Goal: Task Accomplishment & Management: Use online tool/utility

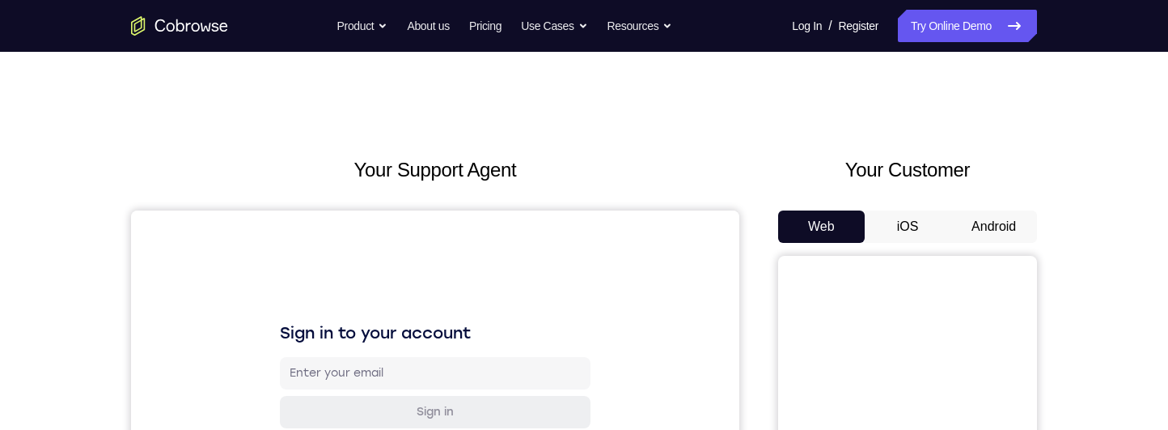
scroll to position [97, 0]
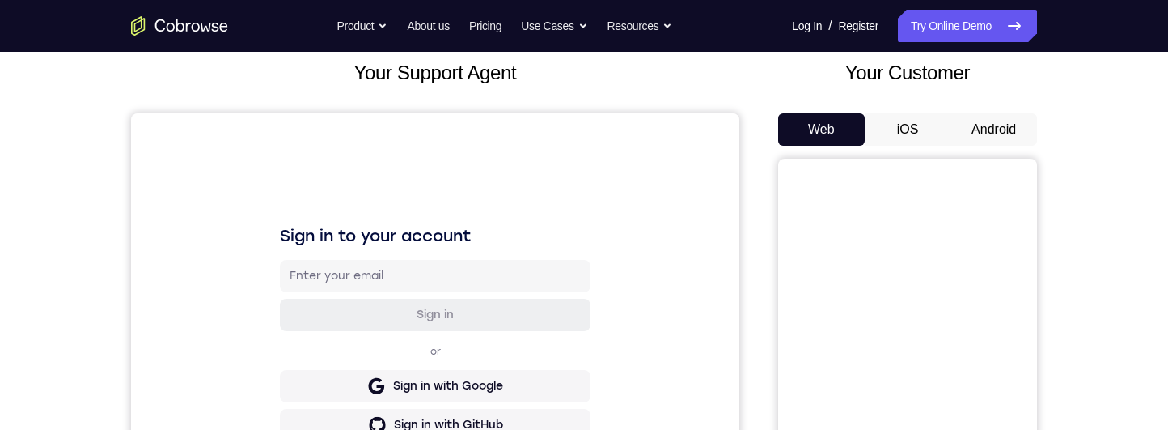
click at [1011, 142] on button "Android" at bounding box center [994, 129] width 87 height 32
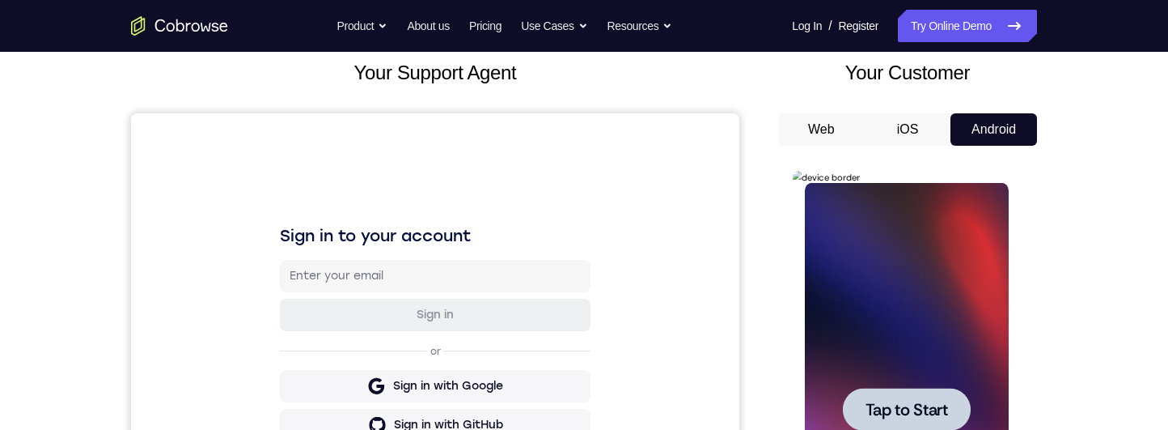
scroll to position [0, 0]
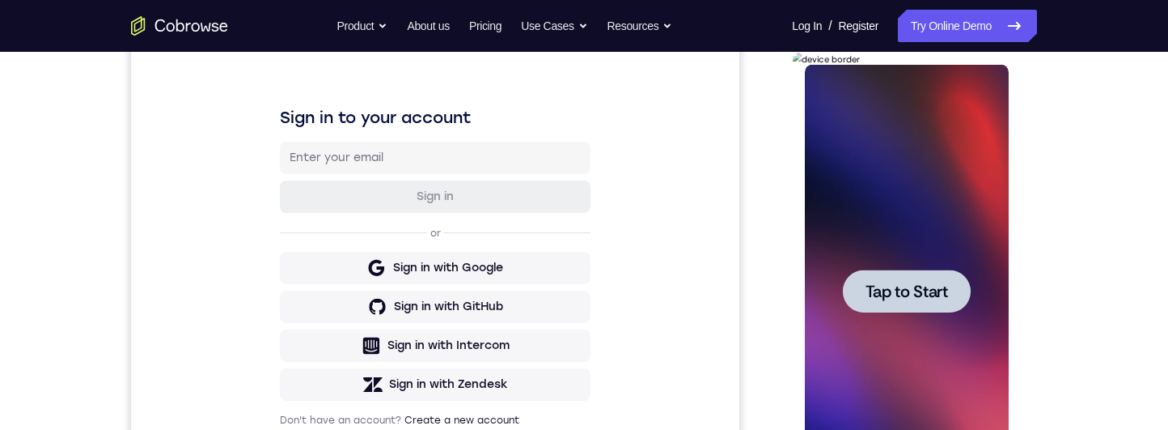
click at [941, 299] on span "Tap to Start" at bounding box center [906, 291] width 83 height 16
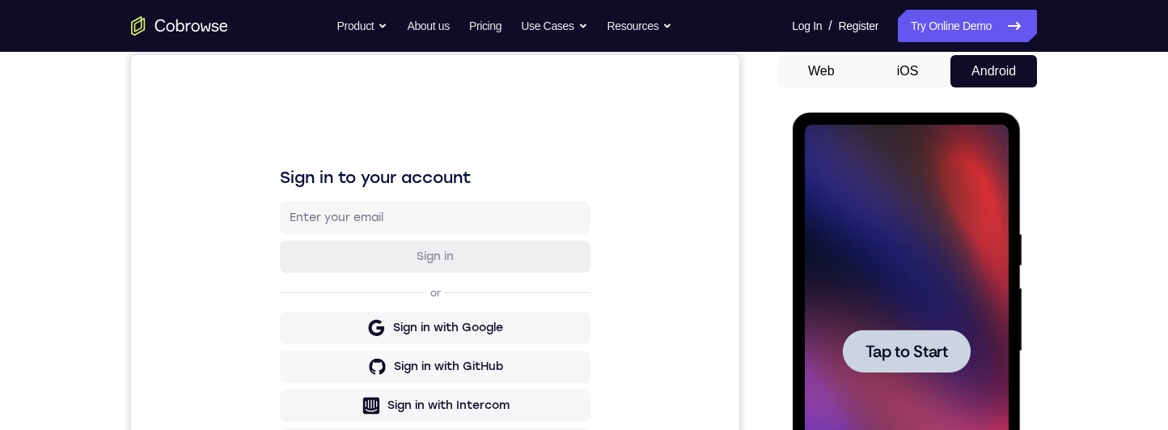
scroll to position [159, 0]
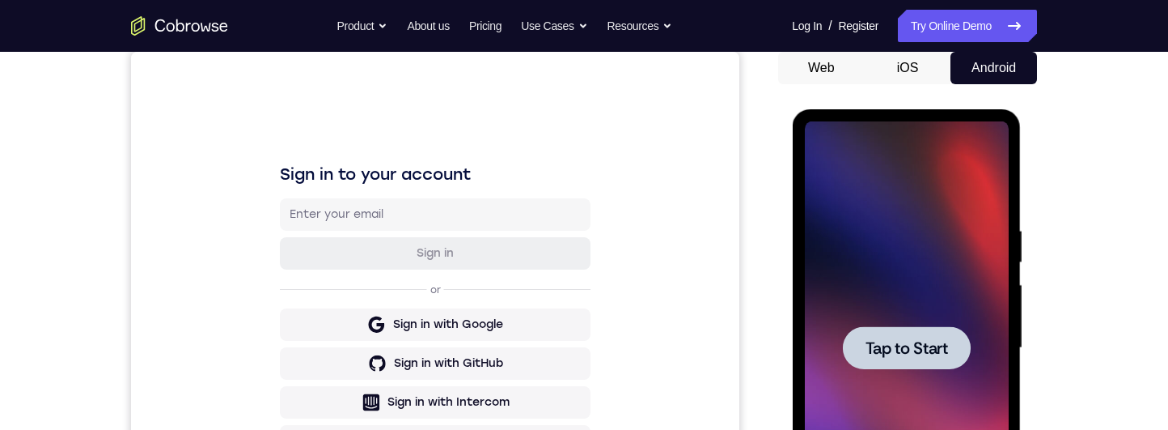
click at [957, 342] on div at bounding box center [906, 347] width 128 height 43
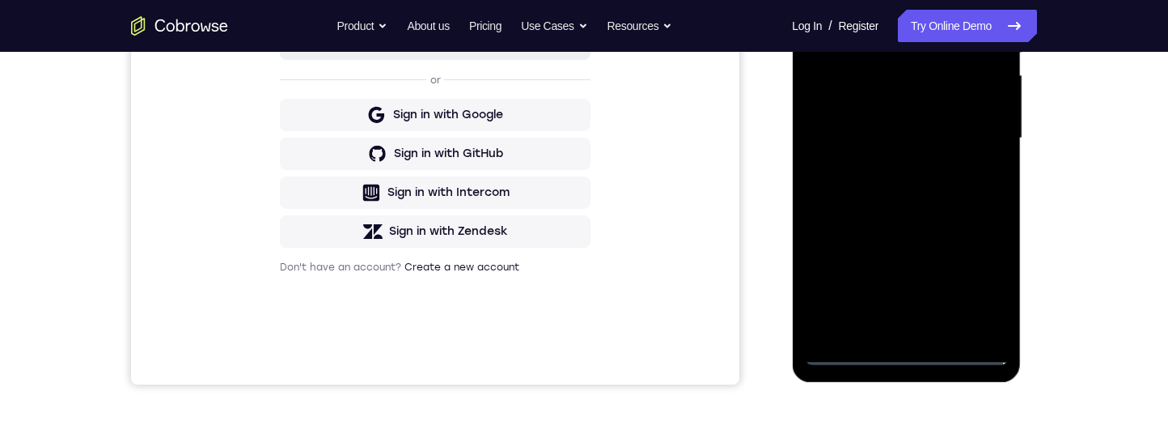
scroll to position [367, 0]
click at [921, 358] on div at bounding box center [906, 139] width 204 height 453
click at [981, 293] on div at bounding box center [906, 139] width 204 height 453
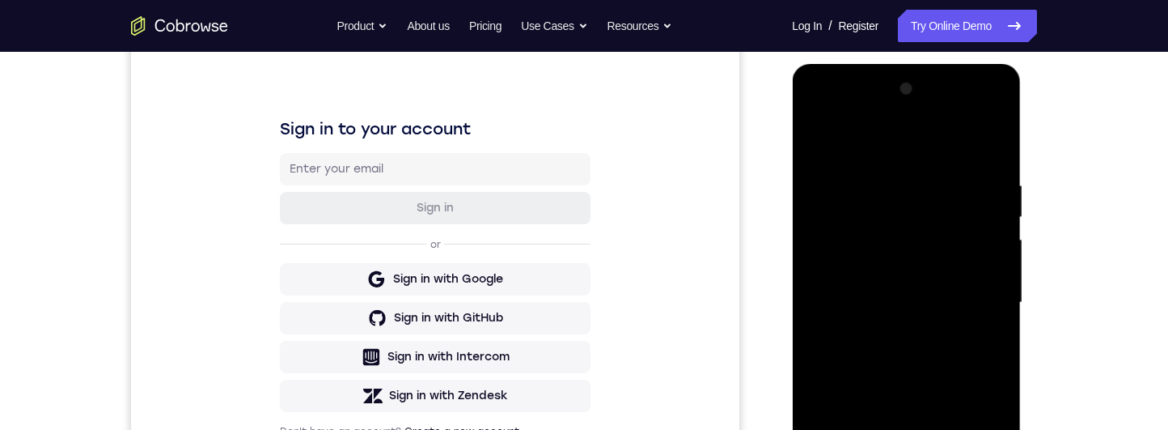
scroll to position [153, 0]
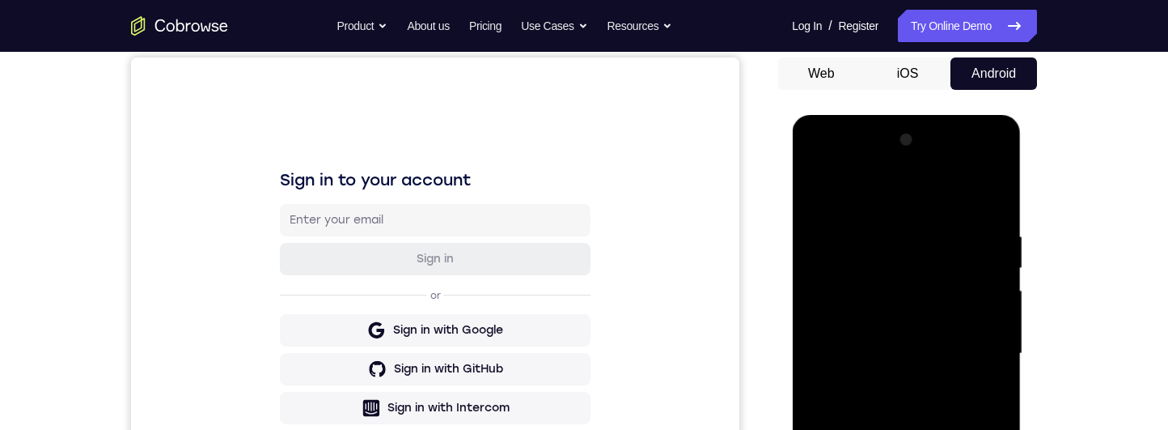
click at [885, 214] on div at bounding box center [906, 353] width 204 height 453
click at [901, 198] on div at bounding box center [906, 353] width 204 height 453
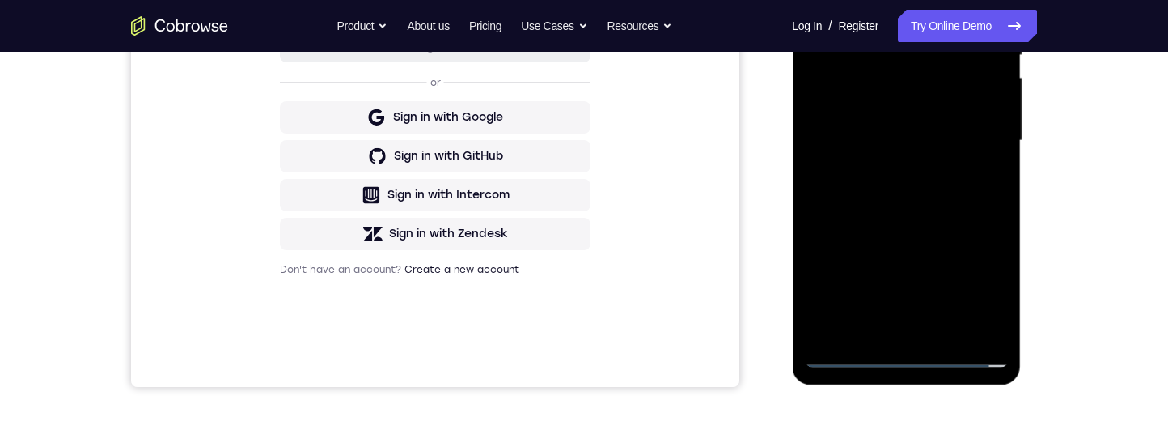
scroll to position [365, 0]
click at [985, 146] on div at bounding box center [906, 141] width 204 height 453
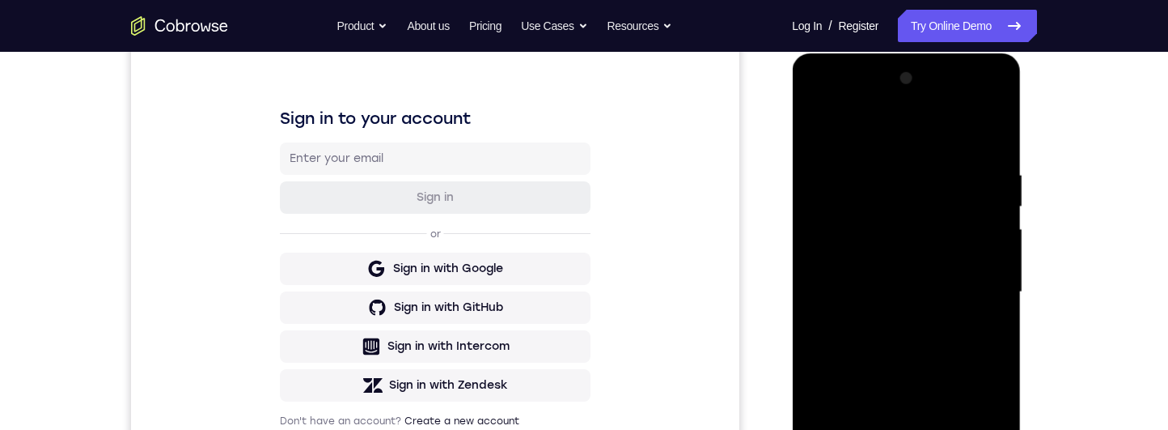
scroll to position [317, 0]
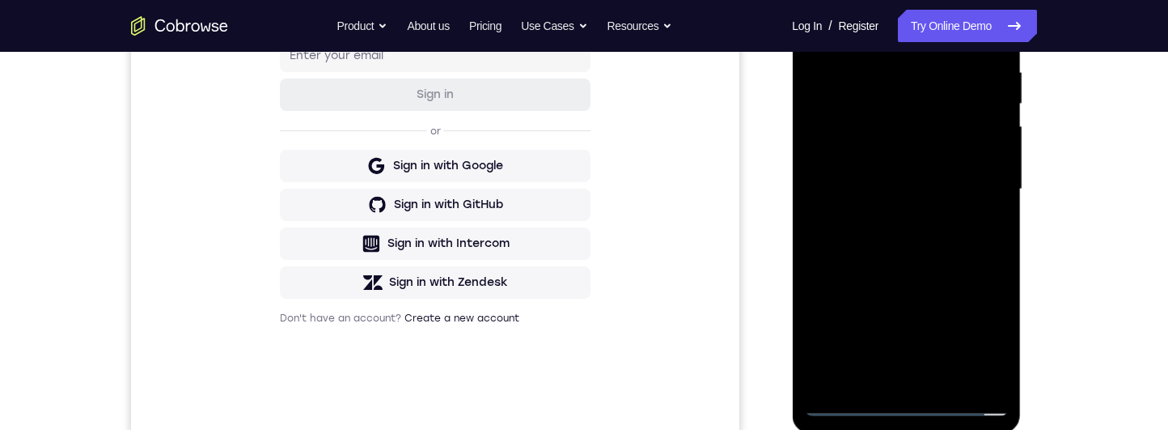
click at [895, 214] on div at bounding box center [906, 189] width 204 height 453
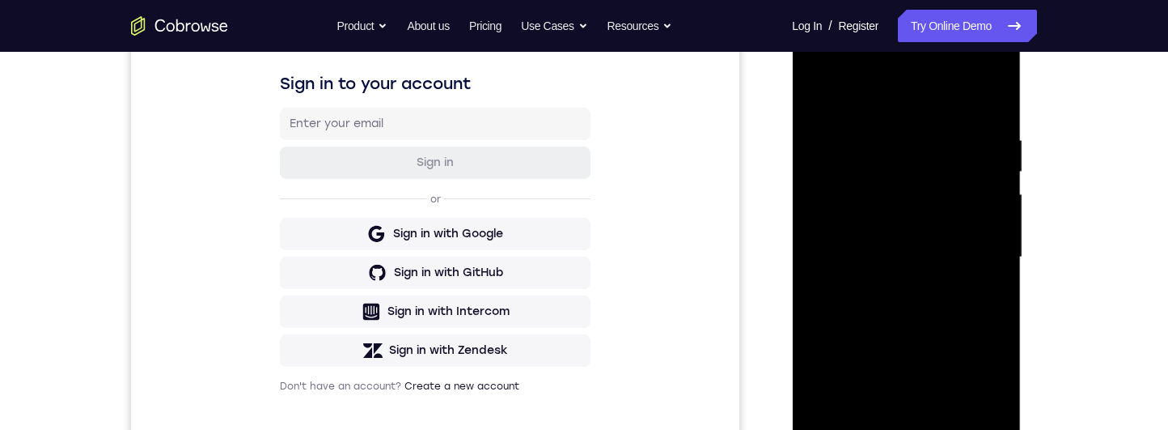
click at [963, 244] on div at bounding box center [906, 257] width 204 height 453
click at [984, 214] on div at bounding box center [906, 257] width 204 height 453
click at [984, 222] on div at bounding box center [906, 257] width 204 height 453
click at [935, 223] on div at bounding box center [906, 257] width 204 height 453
click at [951, 223] on div at bounding box center [906, 257] width 204 height 453
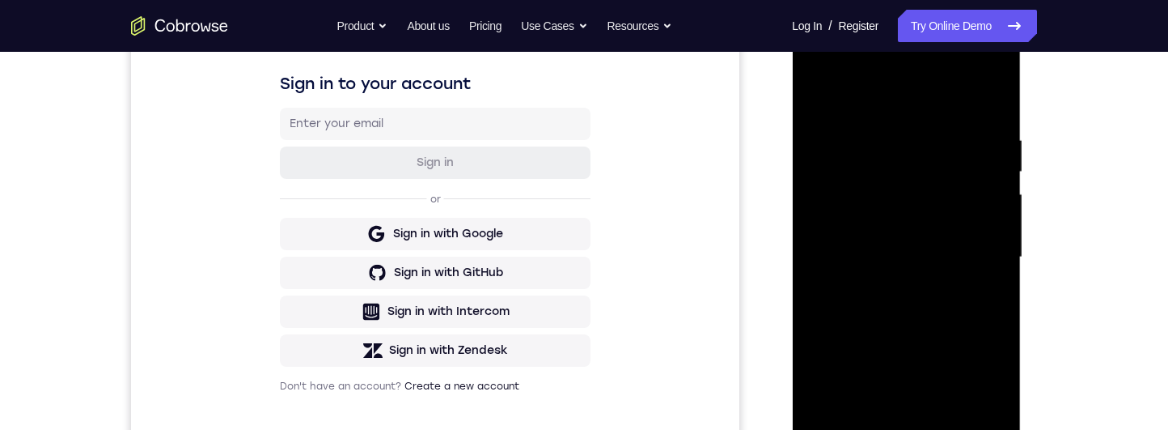
click at [983, 254] on div at bounding box center [906, 257] width 204 height 453
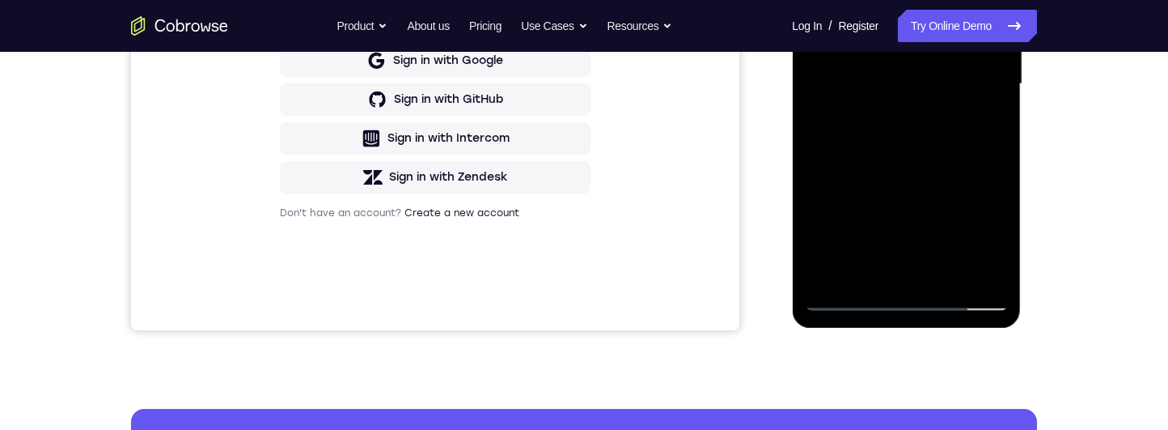
scroll to position [374, 0]
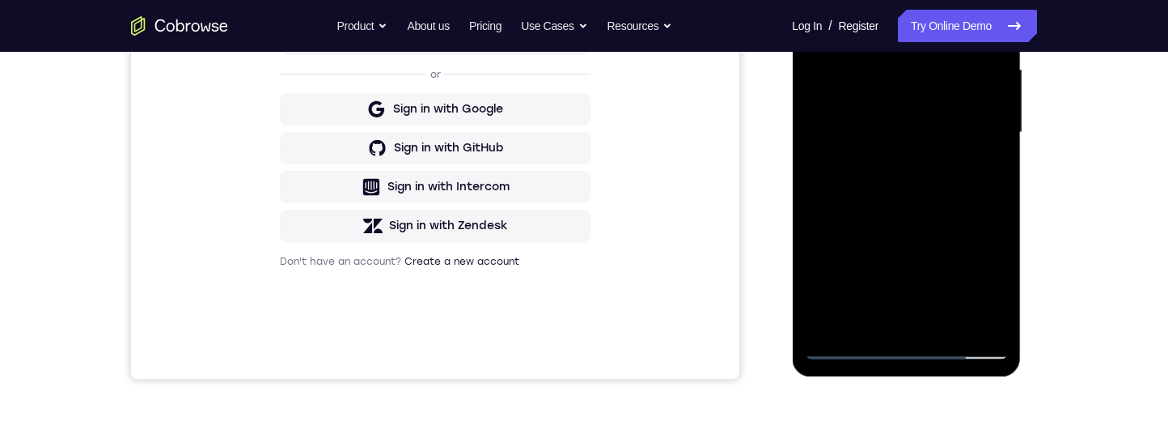
click at [977, 185] on div at bounding box center [906, 132] width 204 height 453
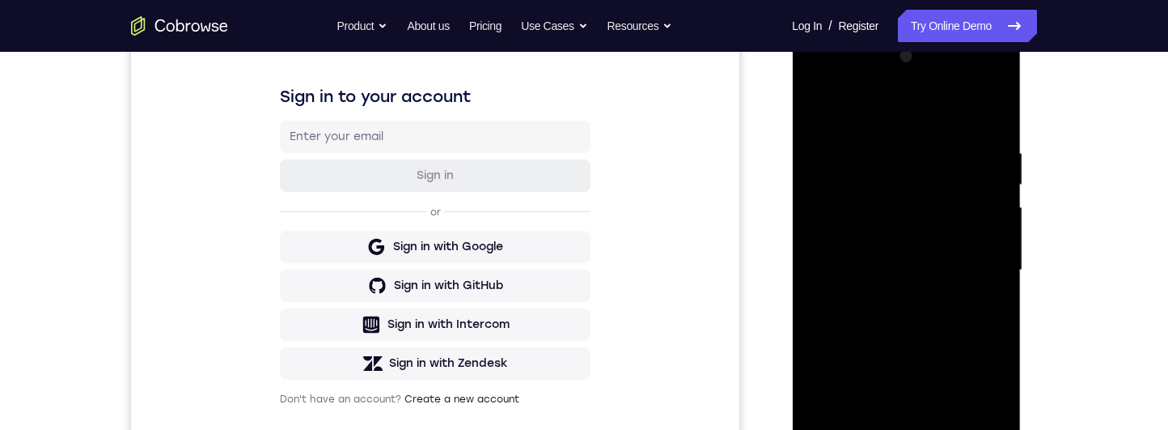
scroll to position [275, 0]
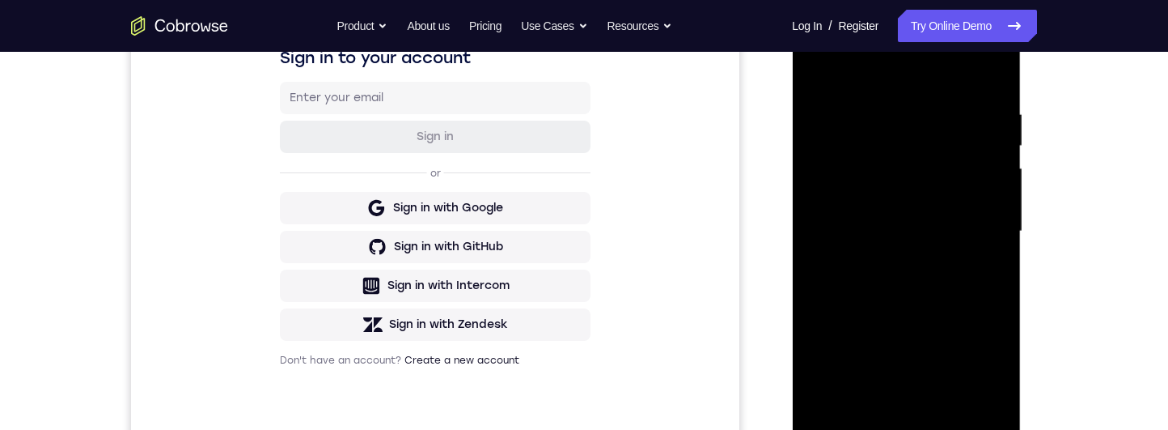
click at [960, 279] on div at bounding box center [906, 231] width 204 height 453
click at [971, 287] on div at bounding box center [906, 231] width 204 height 453
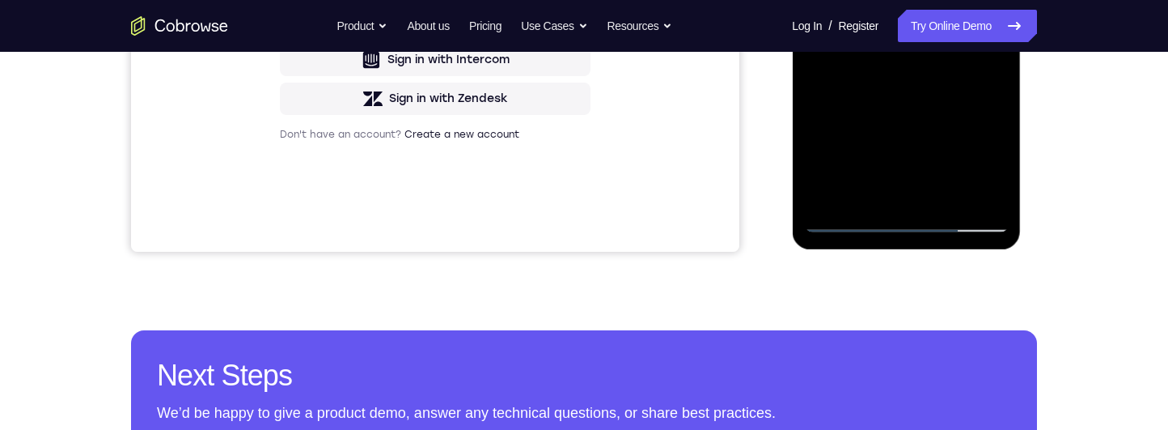
scroll to position [490, 0]
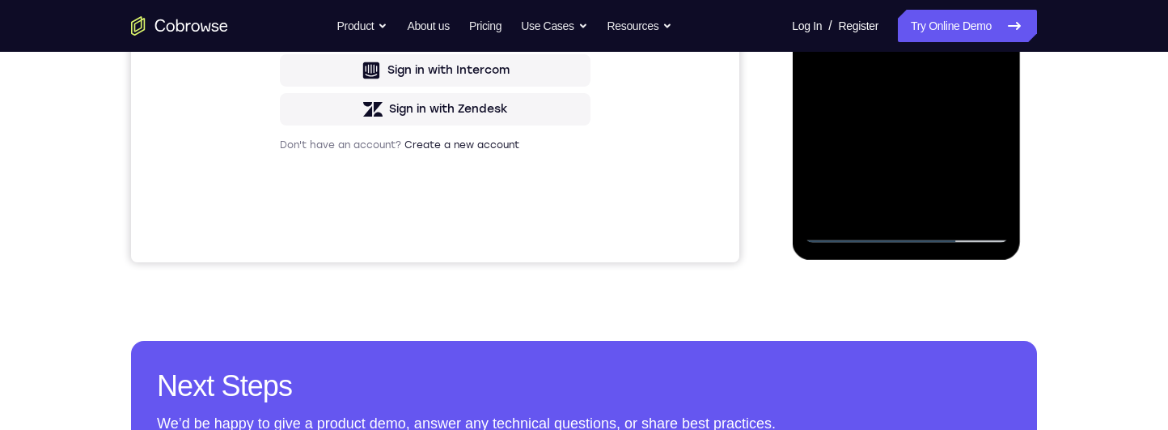
click at [961, 86] on div at bounding box center [906, 16] width 204 height 453
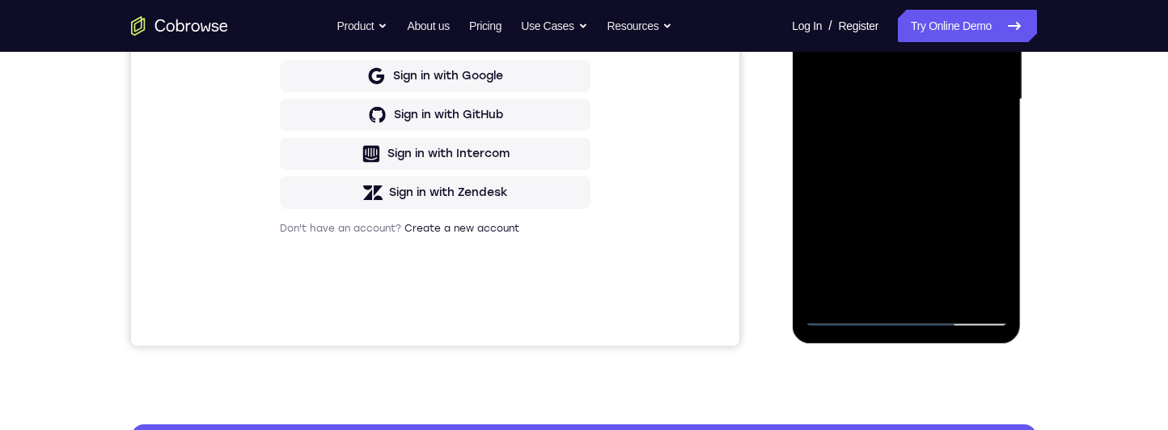
click at [1007, 269] on div at bounding box center [906, 99] width 204 height 453
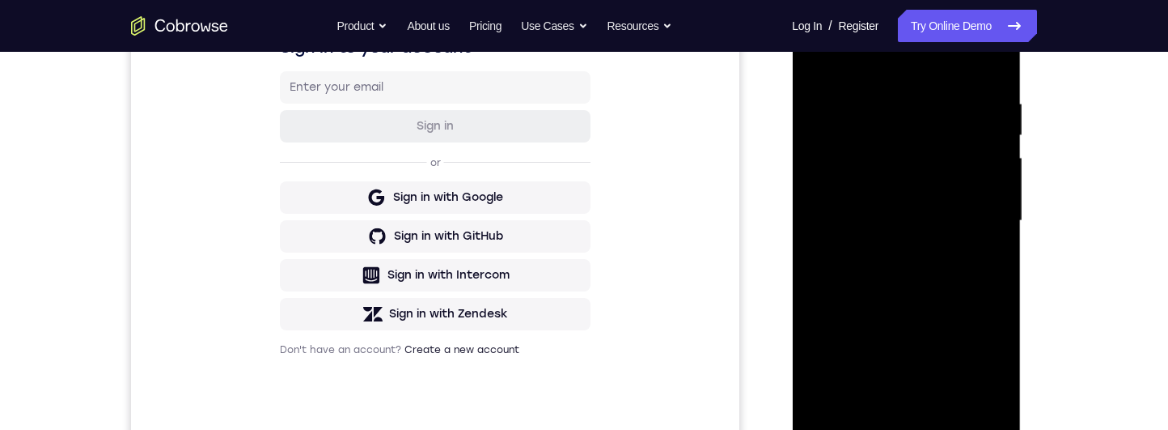
scroll to position [283, 0]
click at [887, 112] on div at bounding box center [906, 223] width 204 height 453
click at [993, 79] on div at bounding box center [906, 223] width 204 height 453
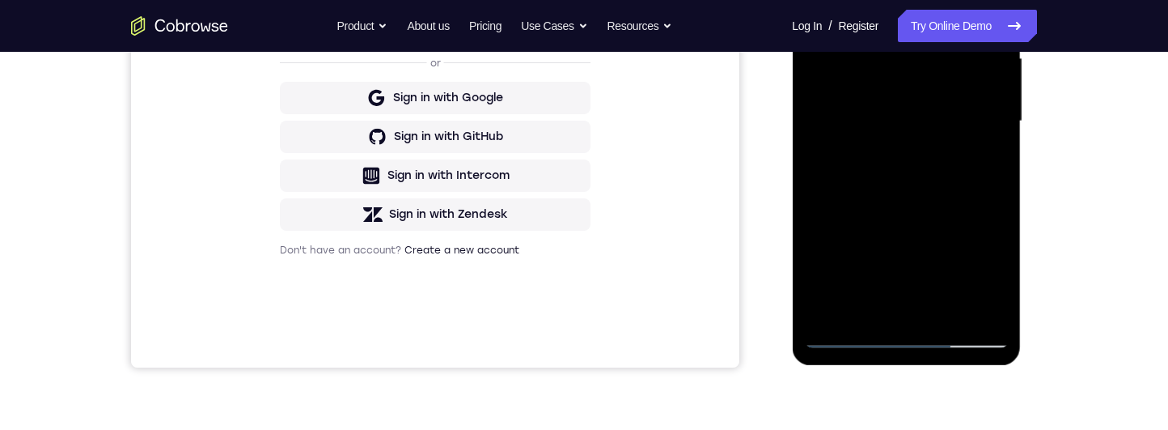
scroll to position [441, 0]
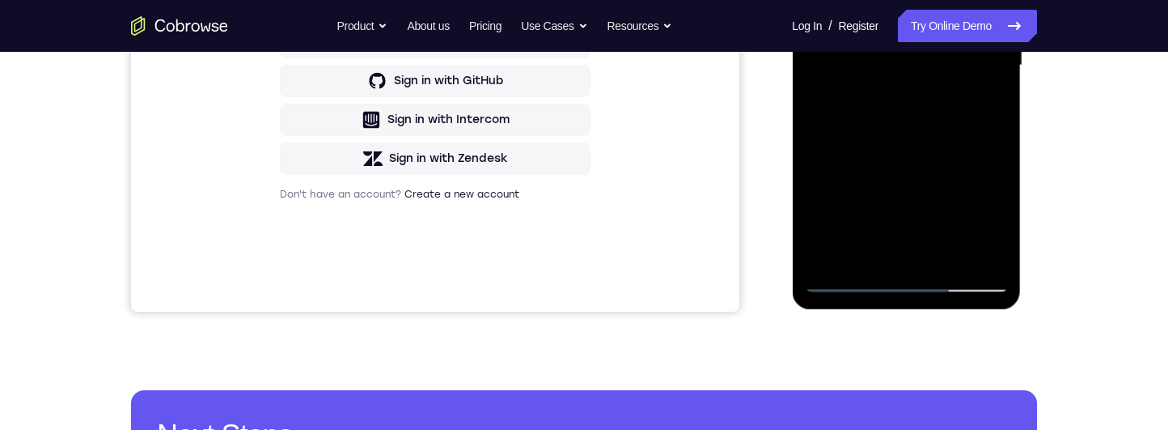
click at [1003, 237] on div at bounding box center [906, 65] width 204 height 453
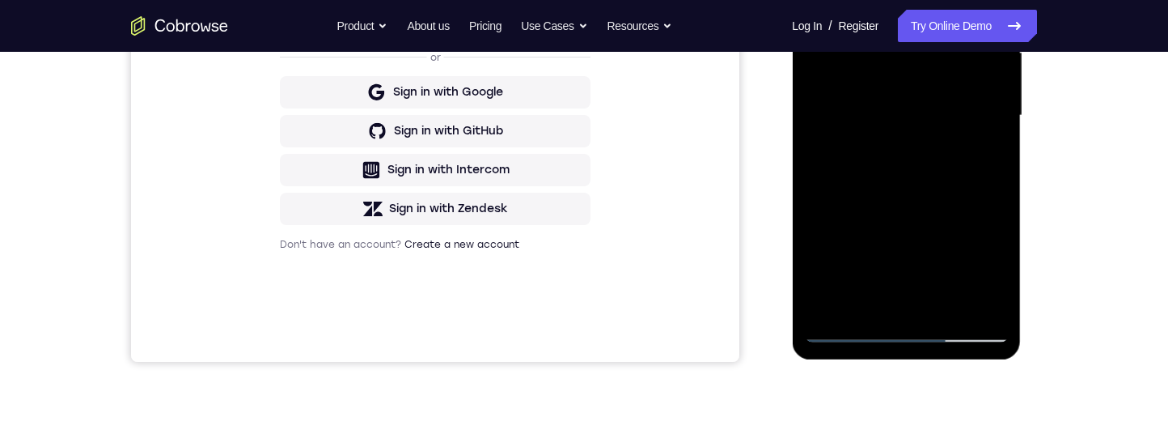
click at [995, 176] on div at bounding box center [906, 115] width 204 height 453
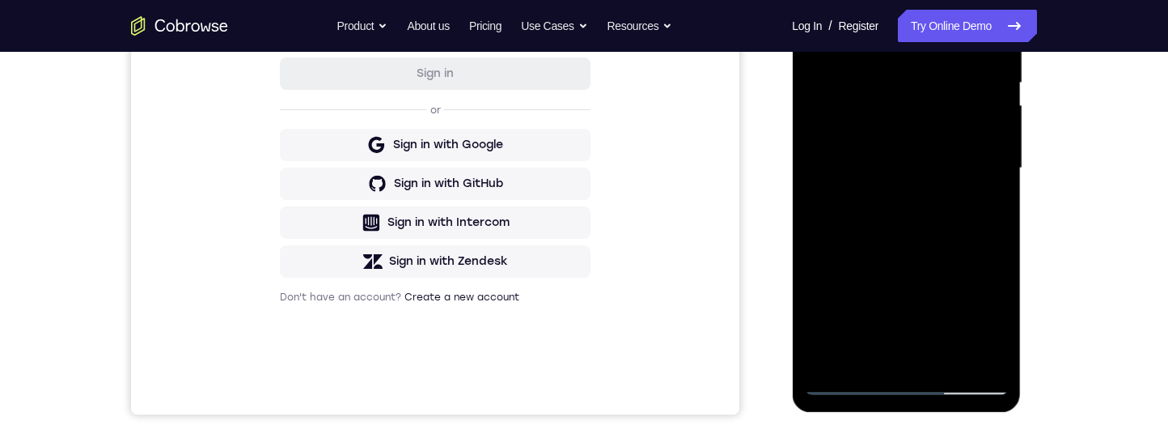
click at [993, 230] on div at bounding box center [906, 168] width 204 height 453
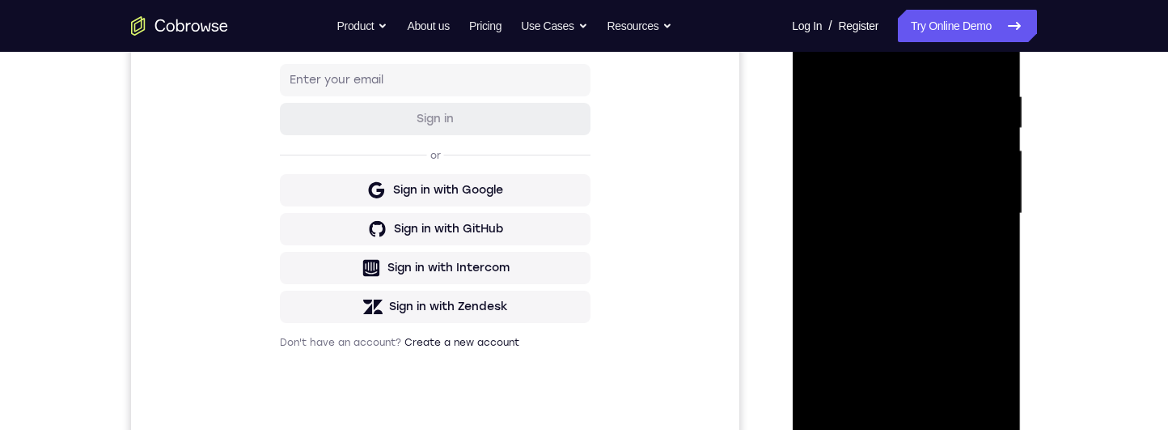
click at [932, 76] on div at bounding box center [906, 213] width 204 height 453
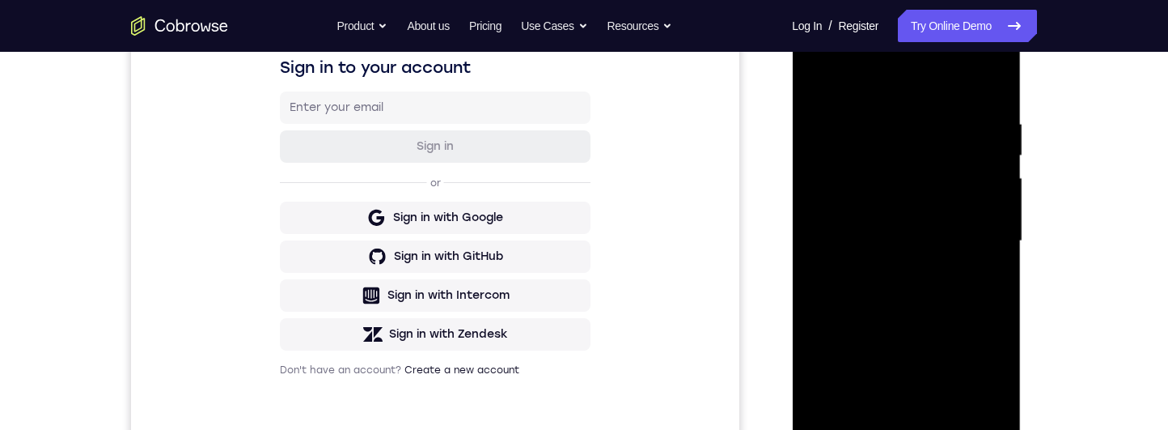
scroll to position [283, 0]
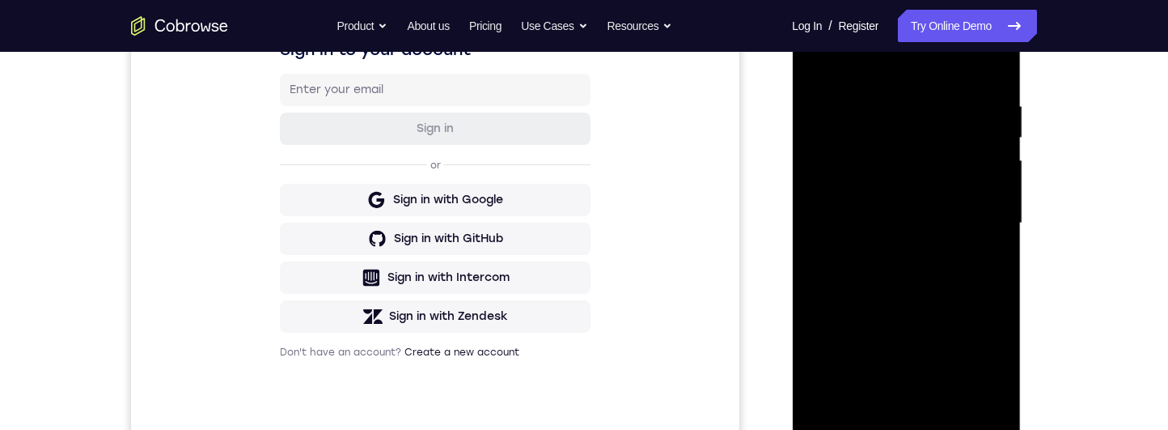
click at [988, 227] on div at bounding box center [906, 223] width 204 height 453
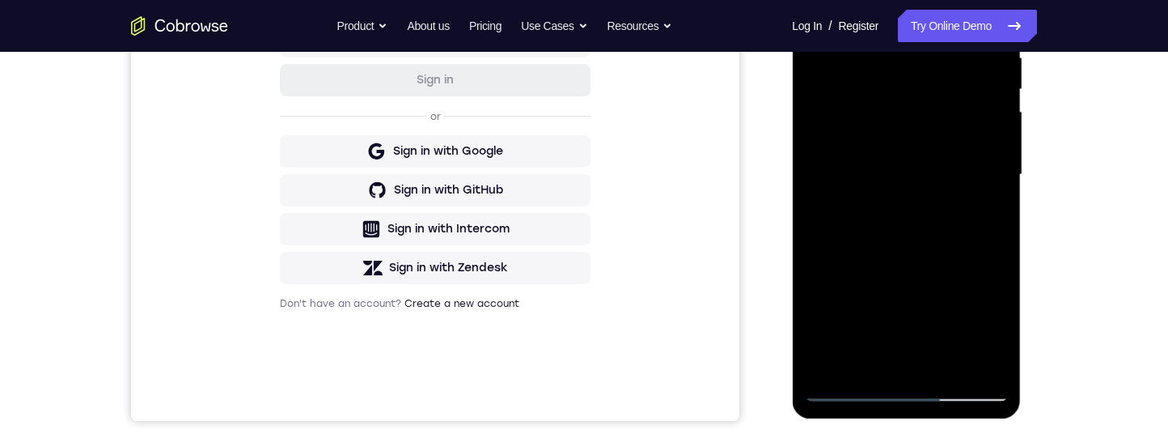
click at [987, 210] on div at bounding box center [906, 174] width 204 height 453
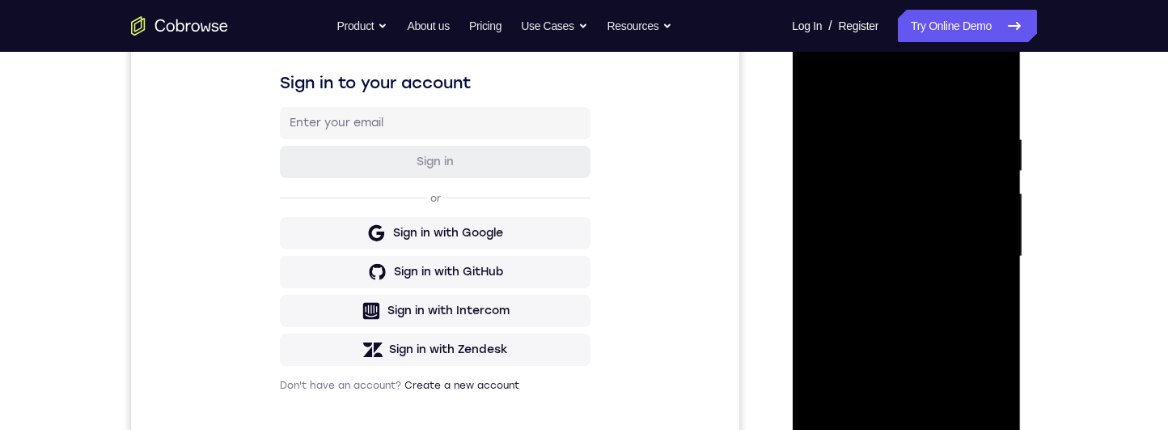
scroll to position [252, 0]
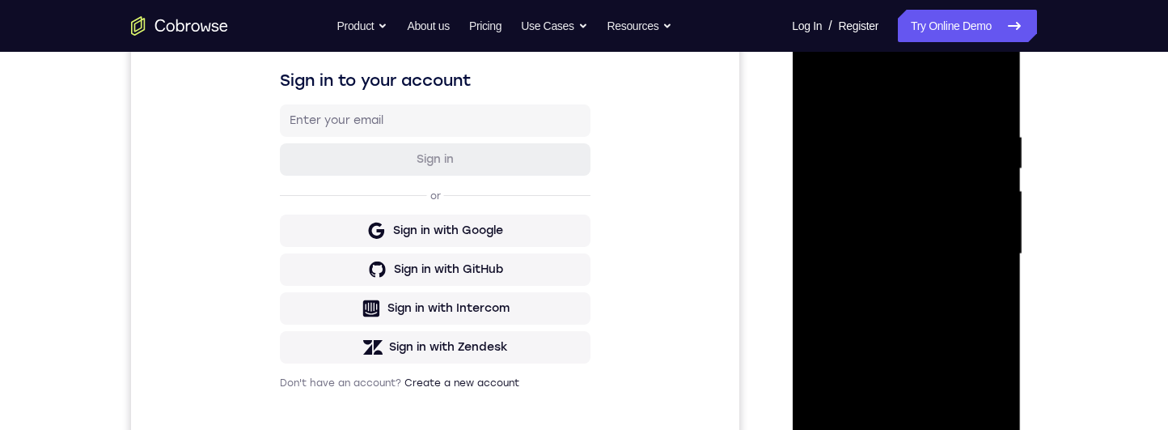
click at [995, 225] on div at bounding box center [906, 254] width 204 height 453
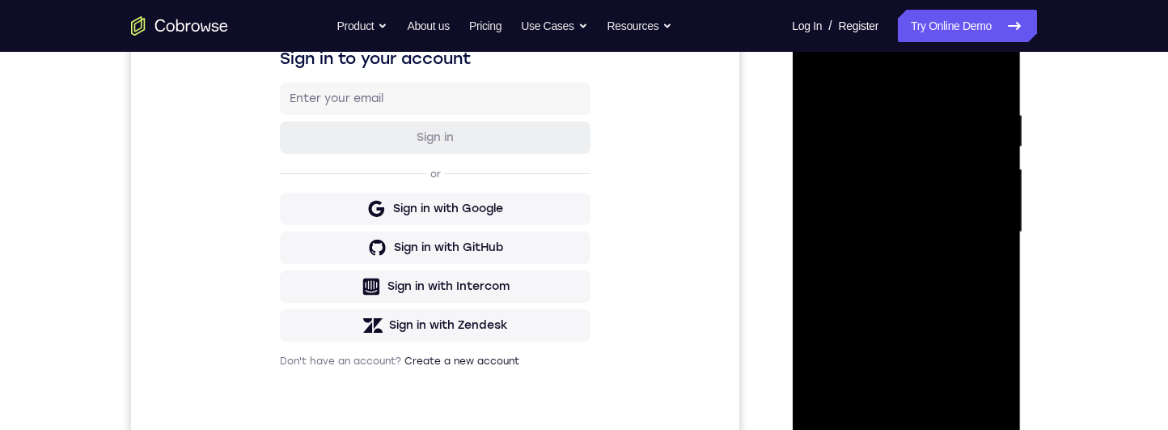
click at [991, 230] on div at bounding box center [906, 232] width 204 height 453
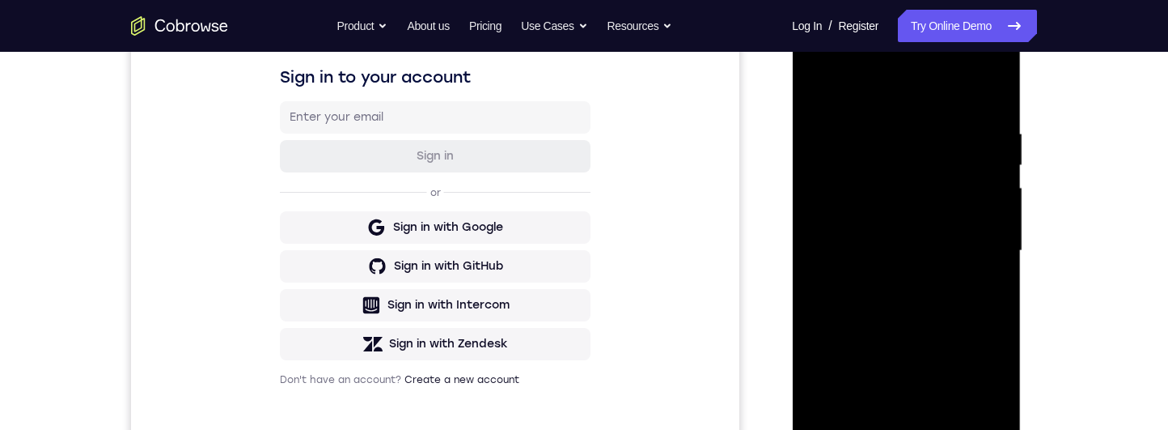
scroll to position [295, 0]
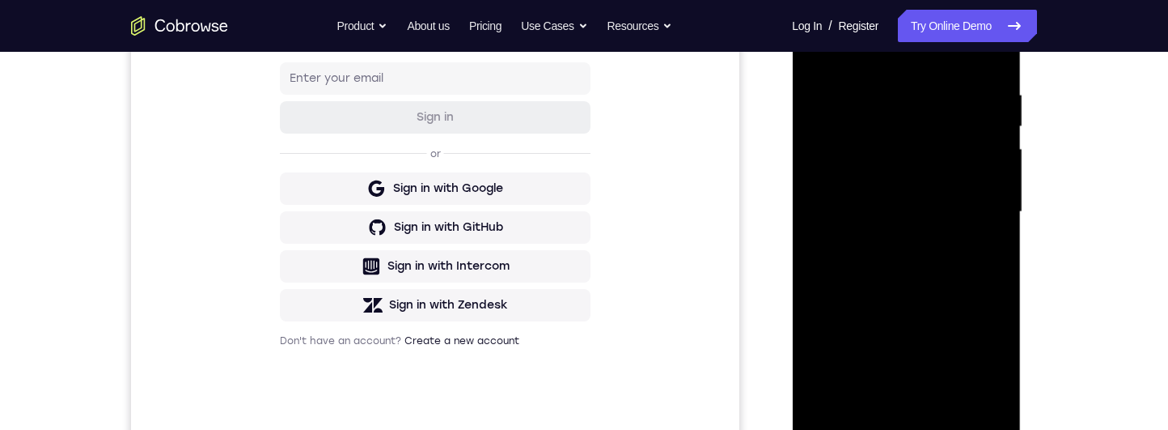
click at [975, 214] on div at bounding box center [906, 211] width 204 height 453
click at [1001, 202] on div at bounding box center [906, 214] width 204 height 453
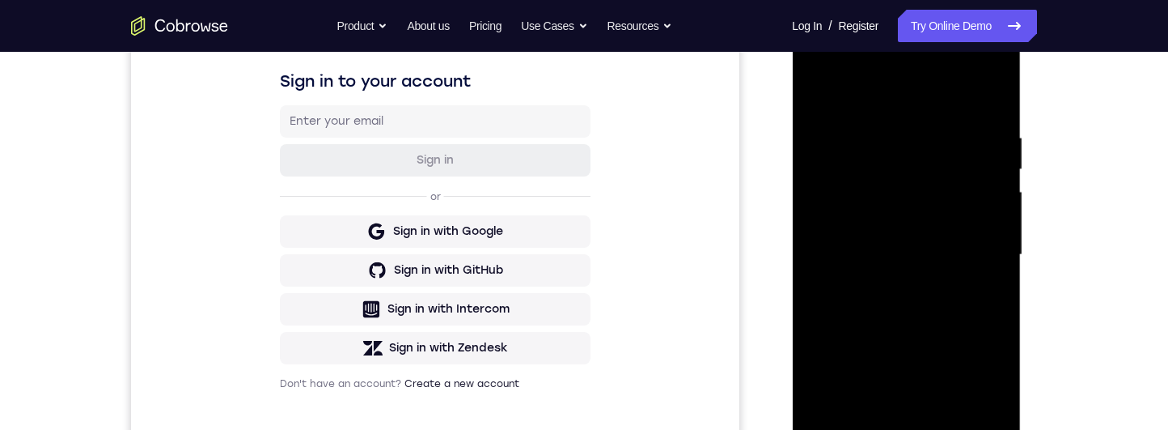
scroll to position [274, 0]
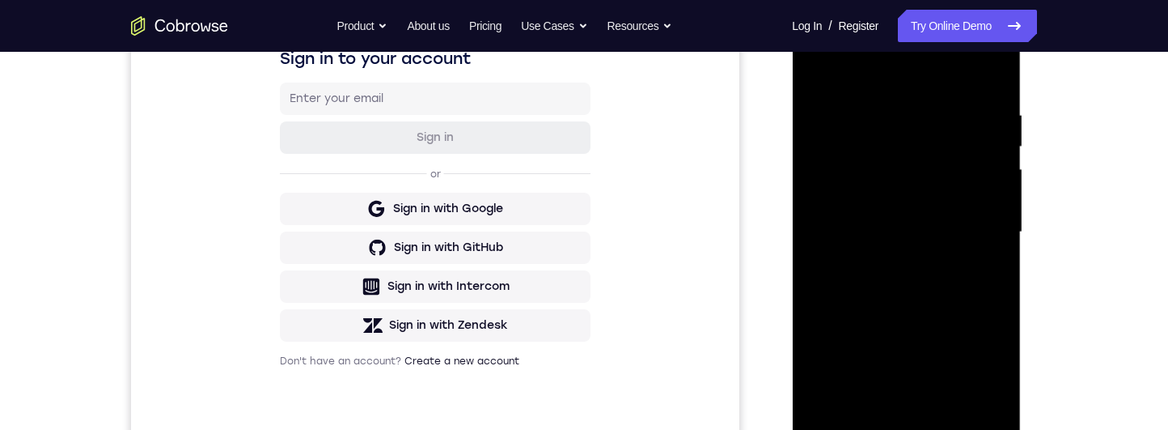
click at [990, 212] on div at bounding box center [906, 232] width 204 height 453
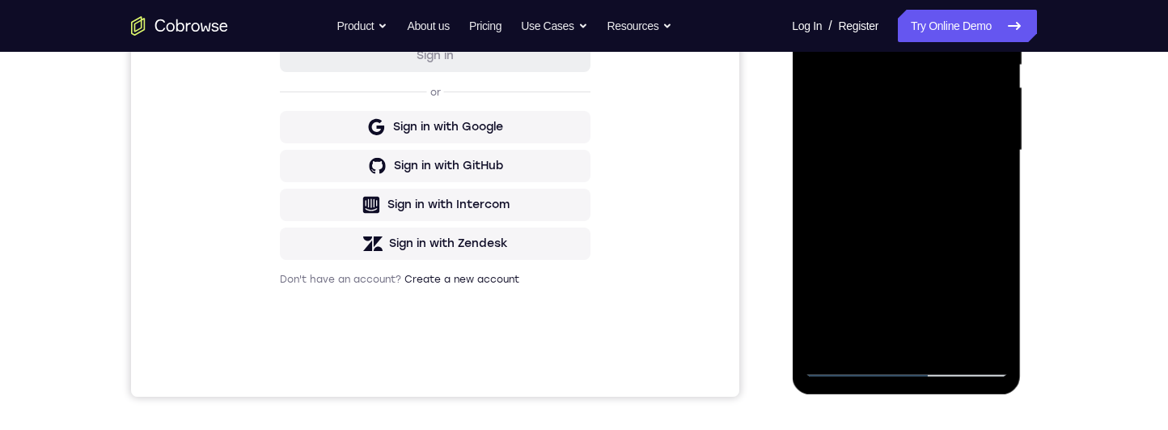
click at [986, 190] on div at bounding box center [906, 150] width 204 height 453
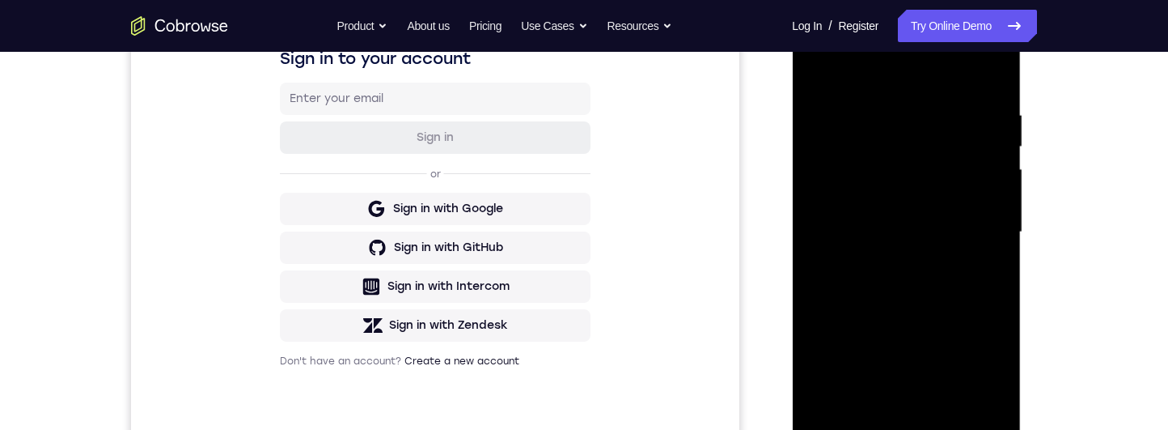
click at [998, 198] on div at bounding box center [906, 232] width 204 height 453
click at [1003, 196] on div at bounding box center [906, 232] width 204 height 453
click at [996, 145] on div at bounding box center [906, 232] width 204 height 453
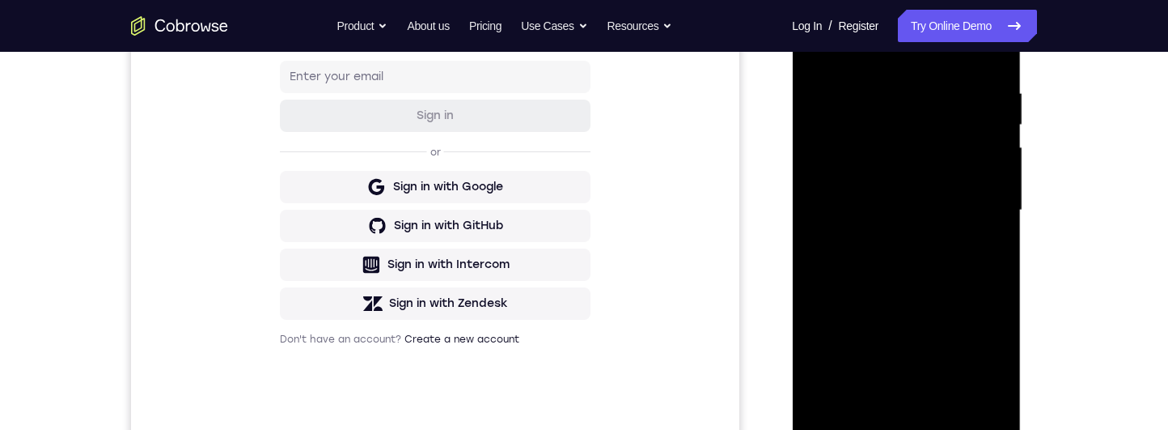
scroll to position [281, 0]
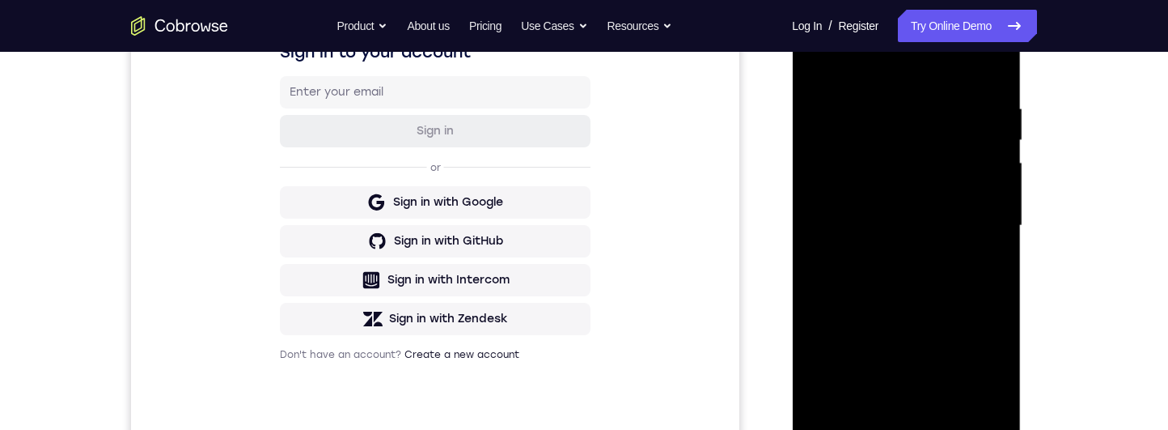
click at [983, 150] on div at bounding box center [906, 225] width 204 height 453
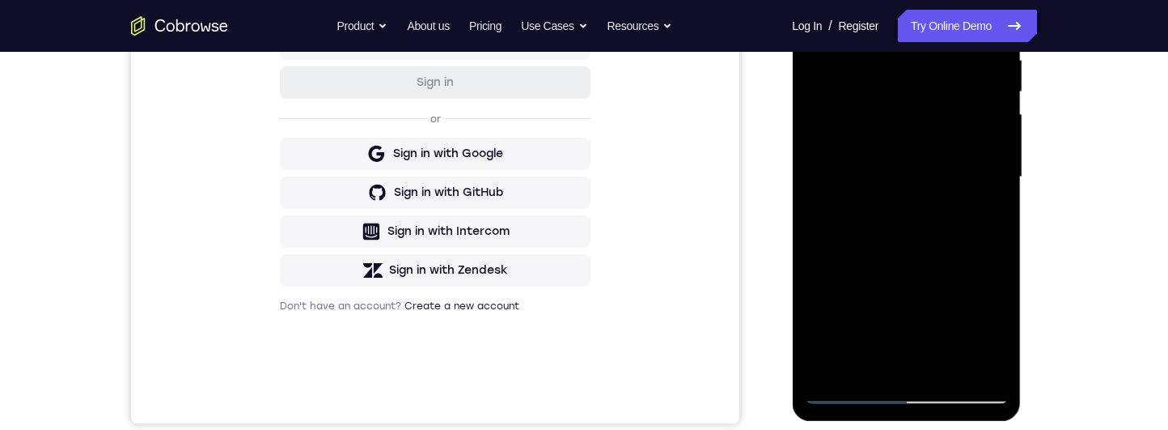
click at [993, 186] on div at bounding box center [906, 177] width 204 height 453
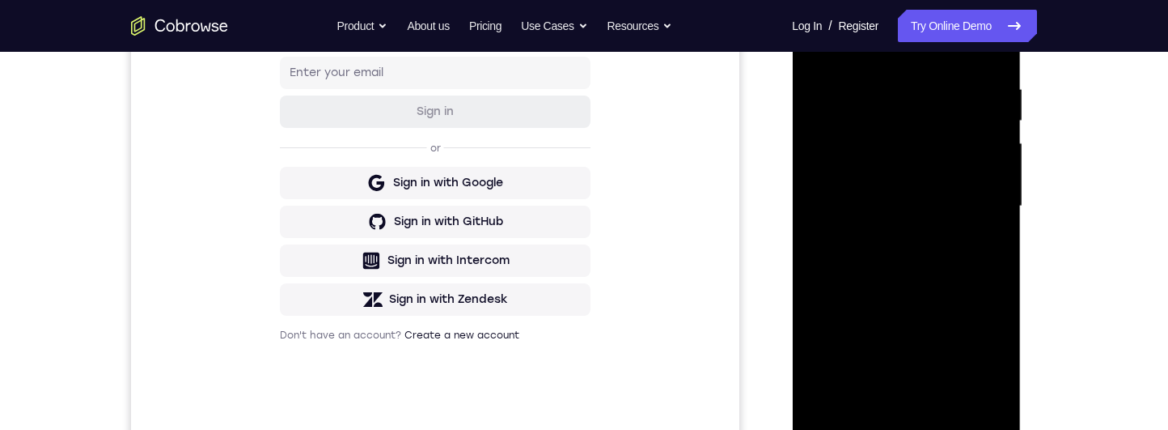
scroll to position [280, 0]
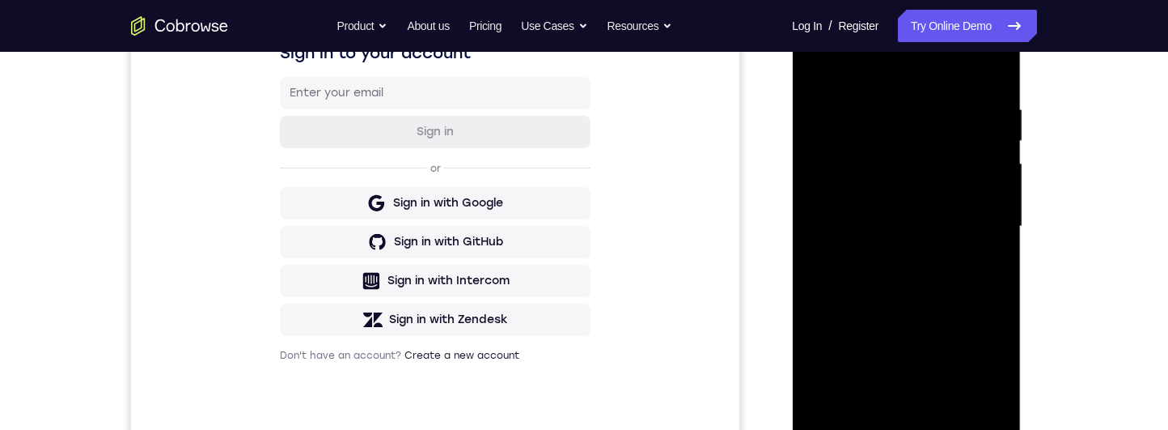
click at [996, 78] on div at bounding box center [906, 226] width 204 height 453
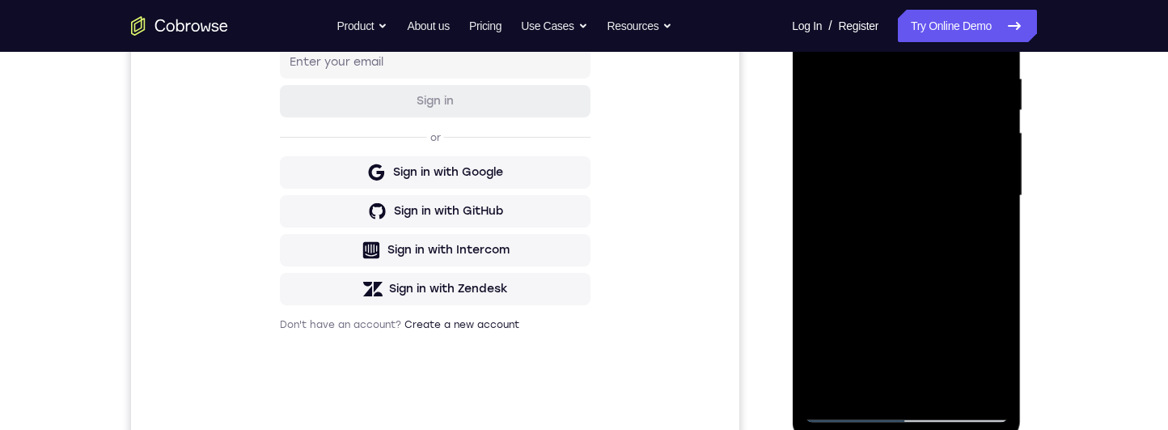
scroll to position [254, 0]
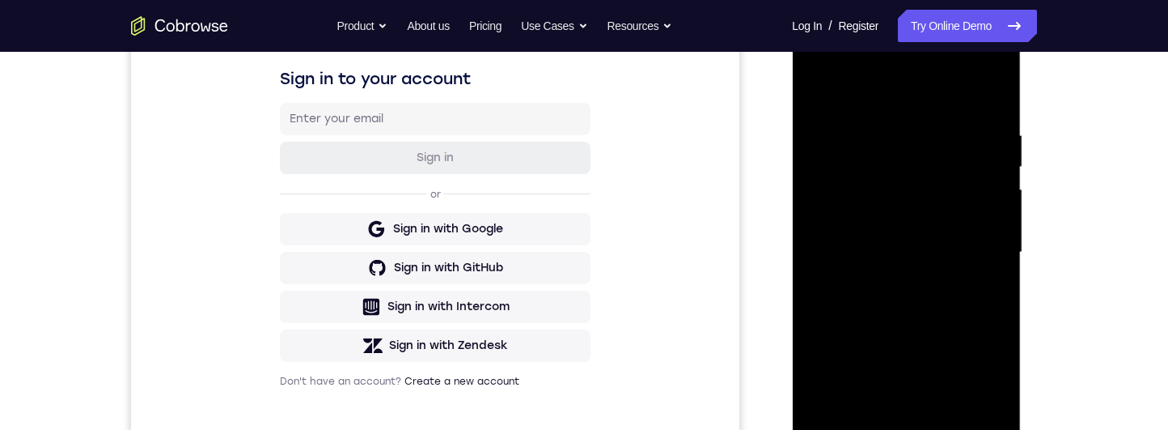
click at [990, 92] on div at bounding box center [906, 252] width 204 height 453
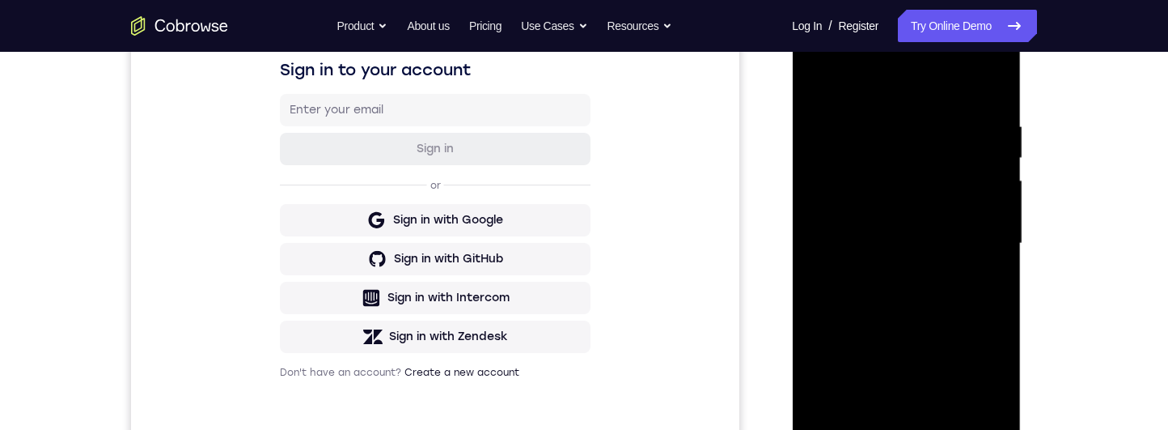
click at [991, 90] on div at bounding box center [906, 243] width 204 height 453
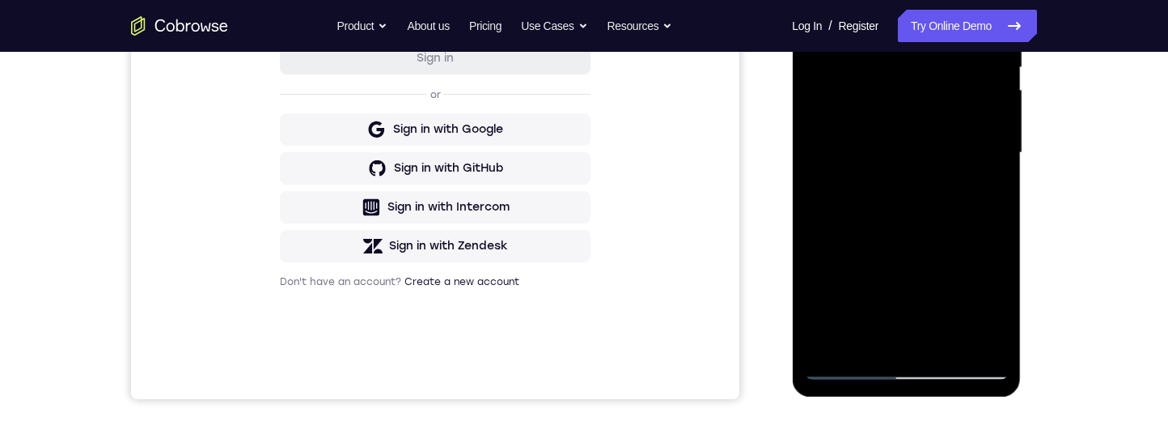
scroll to position [284, 0]
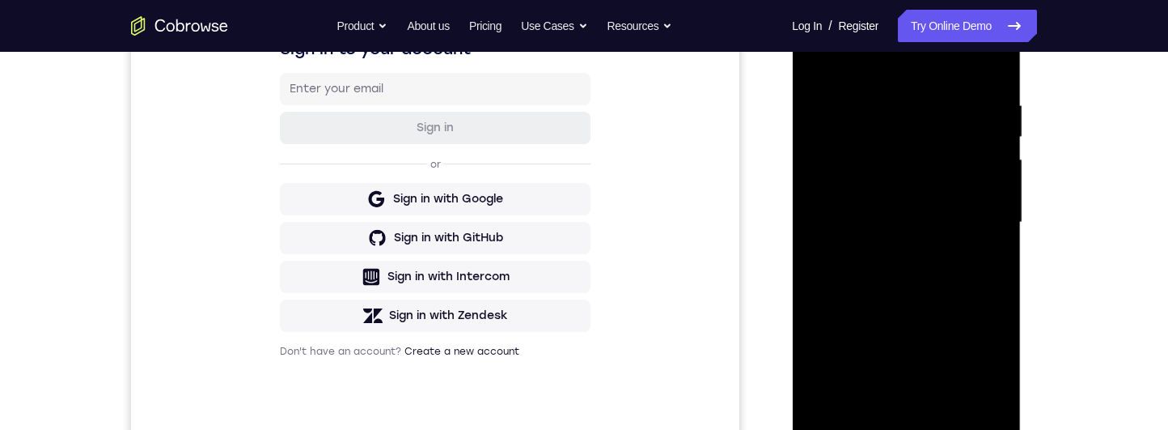
click at [888, 92] on div at bounding box center [906, 222] width 204 height 453
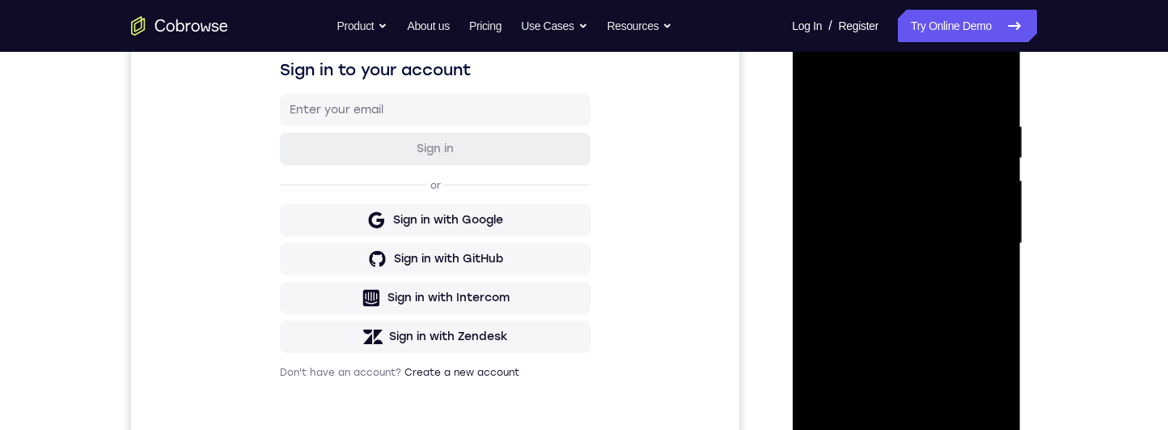
scroll to position [266, 0]
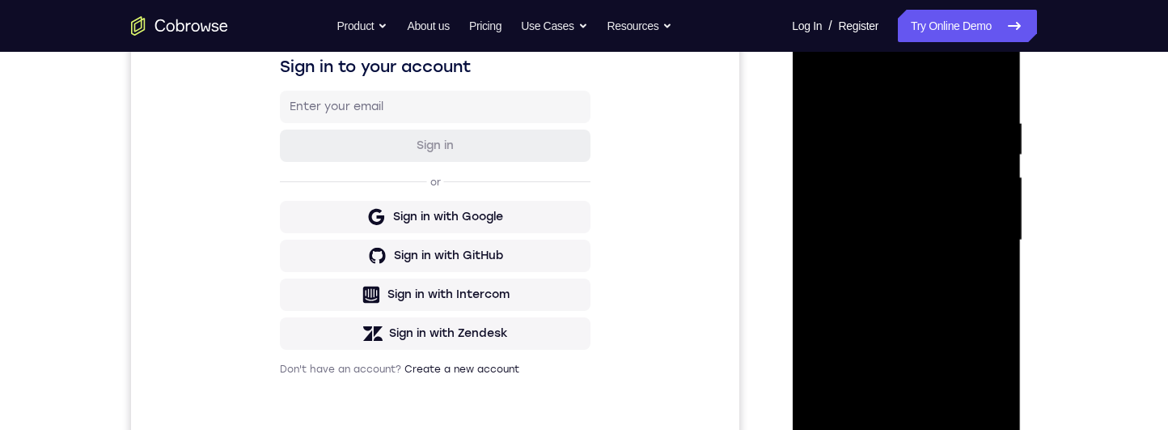
click at [988, 75] on div at bounding box center [906, 240] width 204 height 453
click at [989, 304] on div at bounding box center [906, 241] width 204 height 453
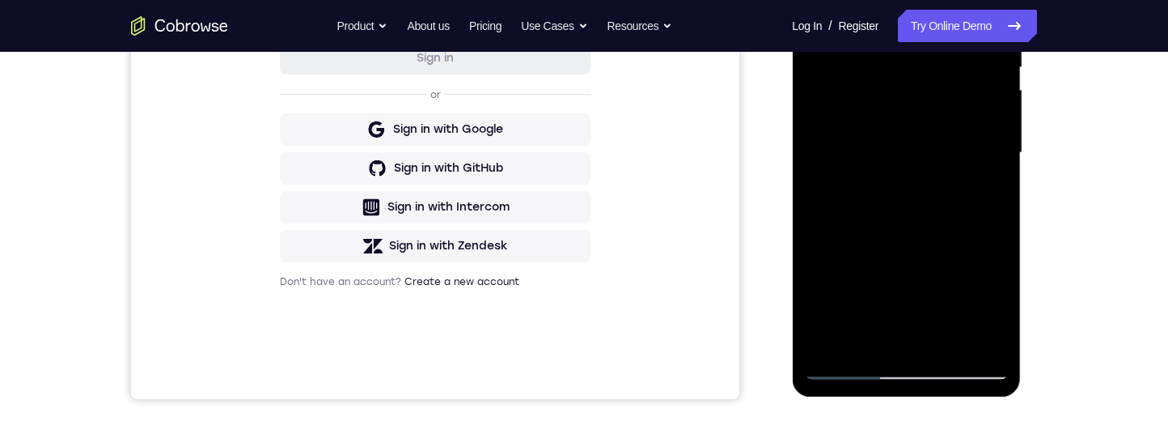
click at [994, 221] on div at bounding box center [906, 152] width 204 height 453
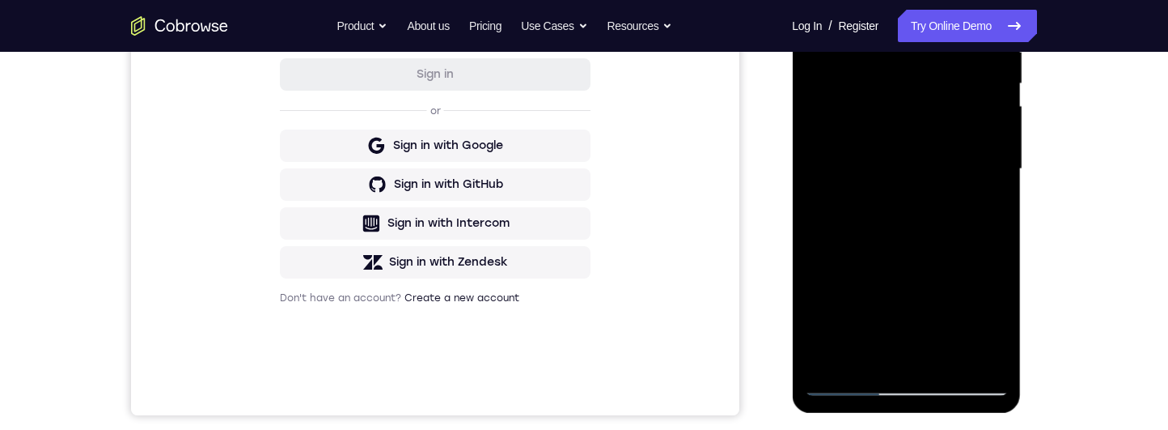
click at [1001, 240] on div at bounding box center [906, 169] width 204 height 453
click at [1003, 232] on div at bounding box center [906, 169] width 204 height 453
click at [994, 235] on div at bounding box center [906, 169] width 204 height 453
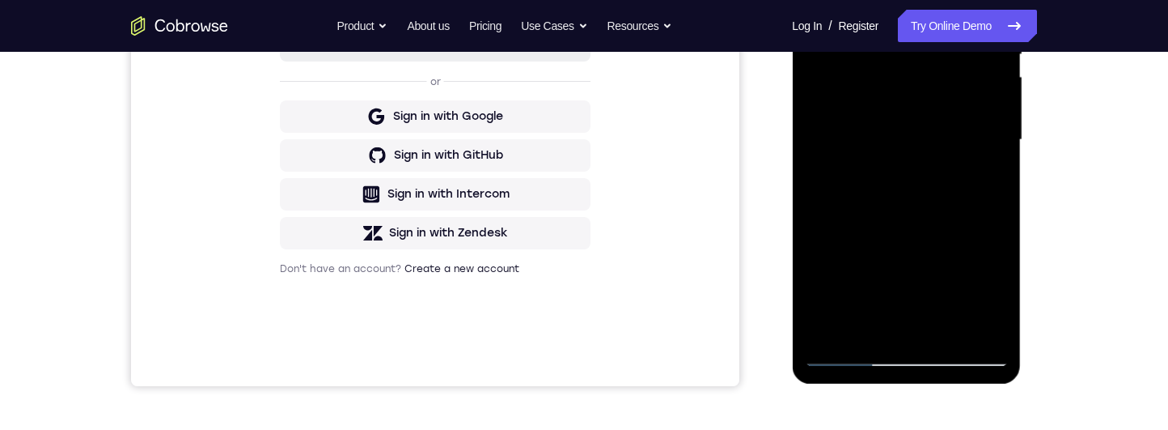
scroll to position [366, 0]
click at [996, 155] on div at bounding box center [906, 140] width 204 height 453
click at [995, 156] on div at bounding box center [906, 140] width 204 height 453
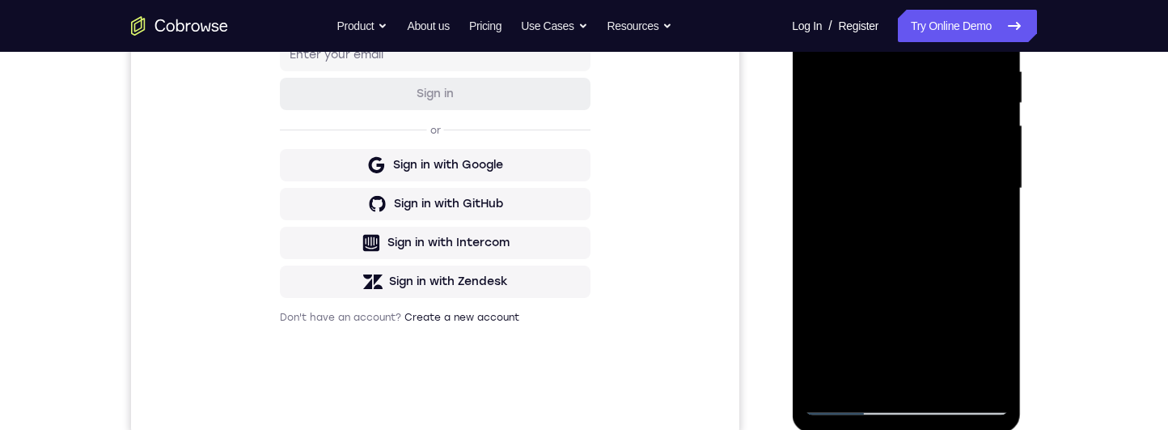
scroll to position [321, 0]
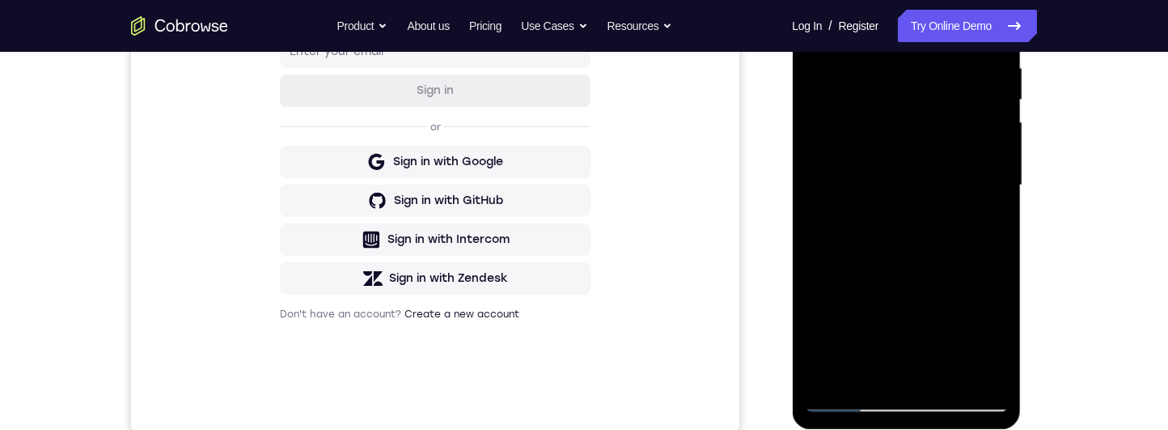
click at [1004, 222] on div at bounding box center [906, 185] width 204 height 453
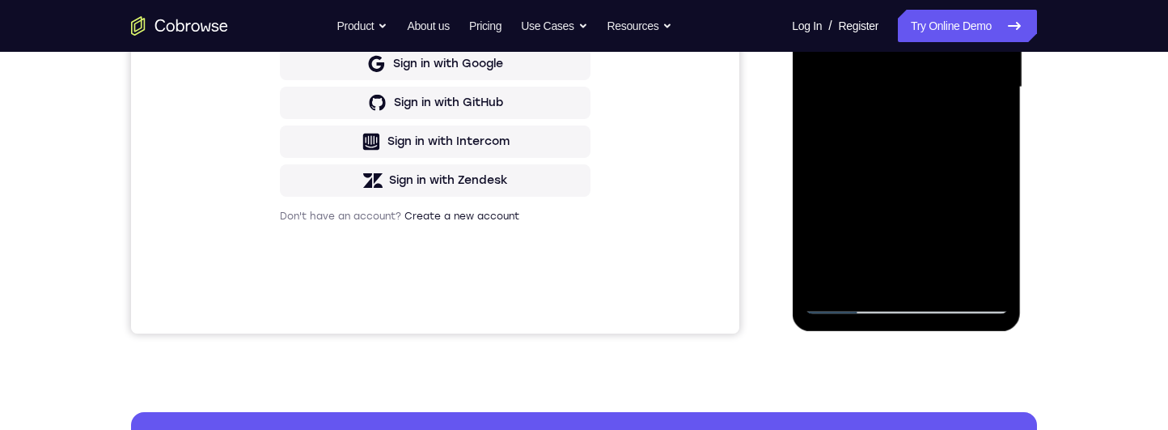
scroll to position [350, 0]
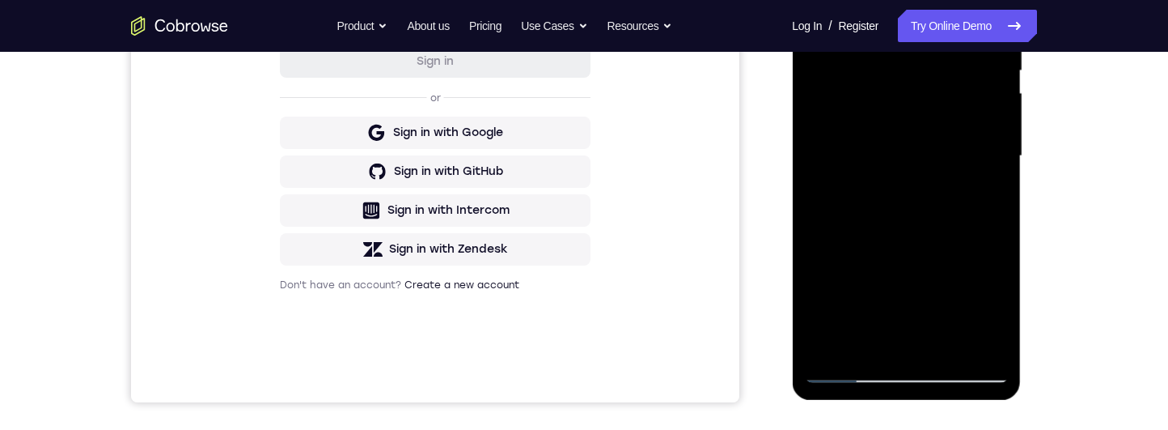
click at [1000, 95] on div at bounding box center [906, 156] width 204 height 453
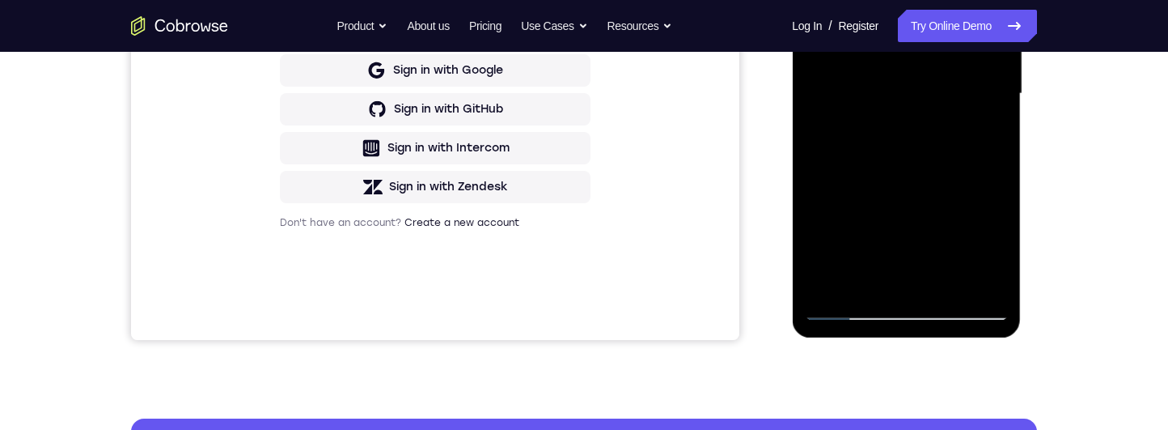
scroll to position [314, 0]
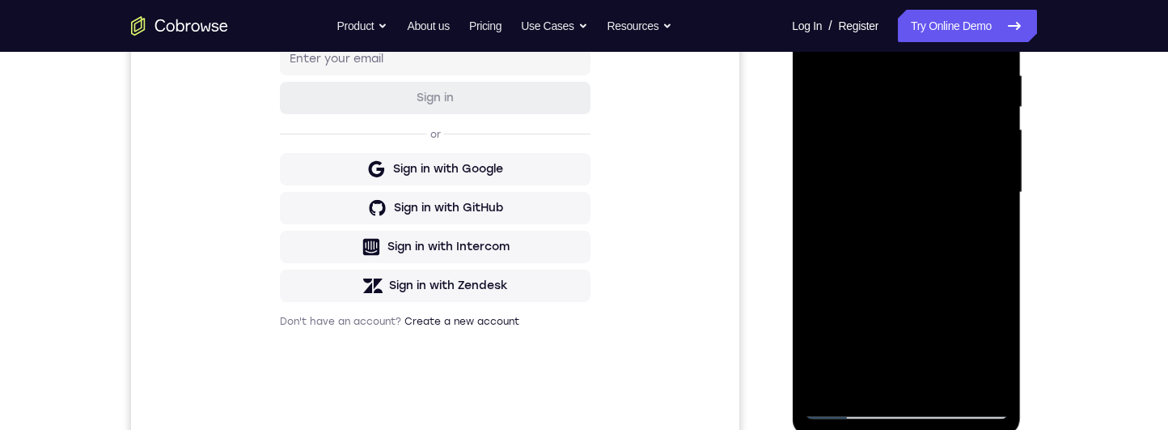
click at [993, 199] on div at bounding box center [906, 192] width 204 height 453
click at [998, 185] on div at bounding box center [906, 192] width 204 height 453
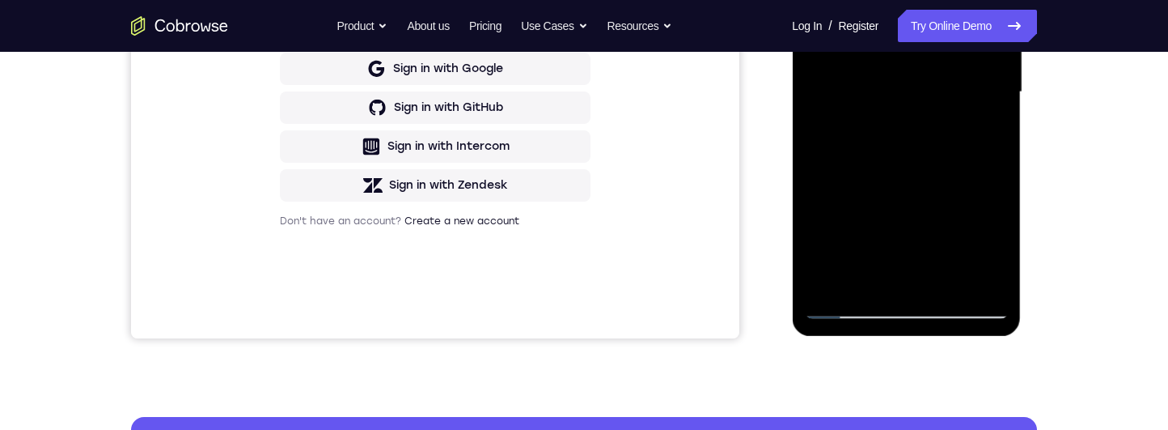
scroll to position [376, 0]
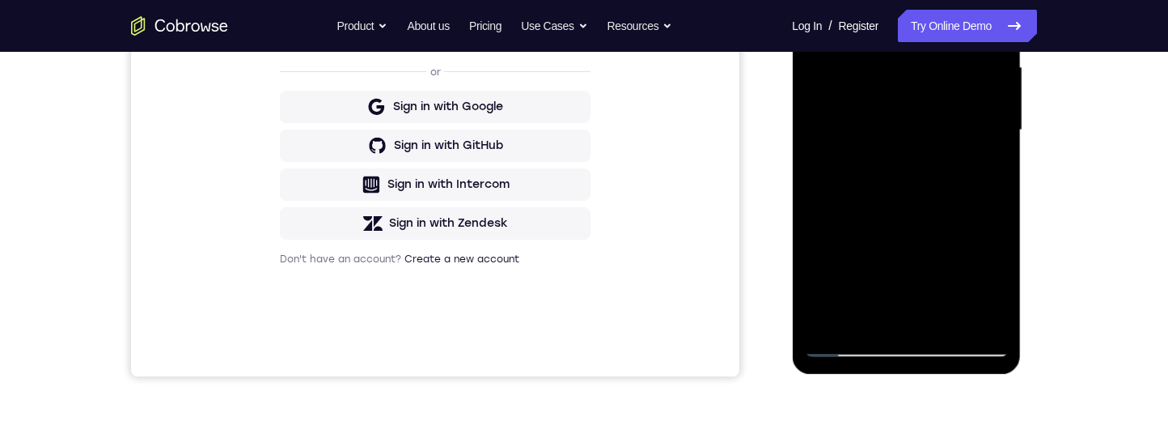
click at [987, 78] on div at bounding box center [906, 130] width 204 height 453
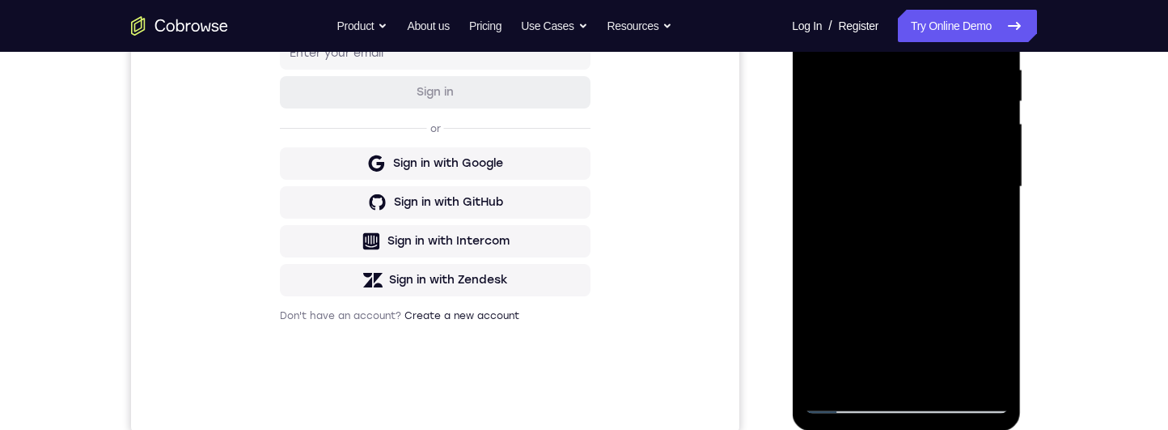
click at [807, 138] on div at bounding box center [906, 186] width 204 height 453
click at [892, 257] on div at bounding box center [906, 186] width 204 height 453
click at [992, 129] on div at bounding box center [906, 186] width 204 height 453
click at [987, 120] on div at bounding box center [906, 186] width 204 height 453
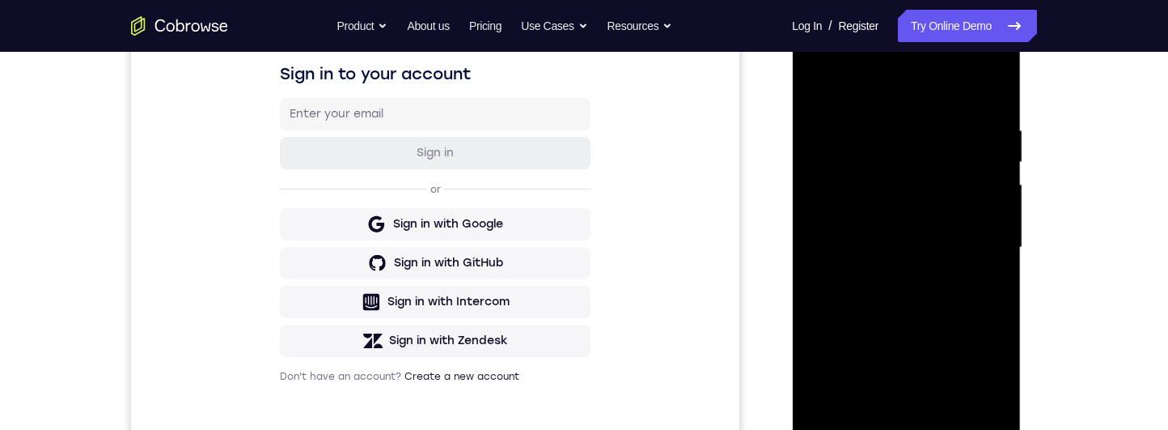
click at [998, 193] on div at bounding box center [906, 247] width 204 height 453
click at [990, 191] on div at bounding box center [906, 247] width 204 height 453
click at [991, 196] on div at bounding box center [906, 247] width 204 height 453
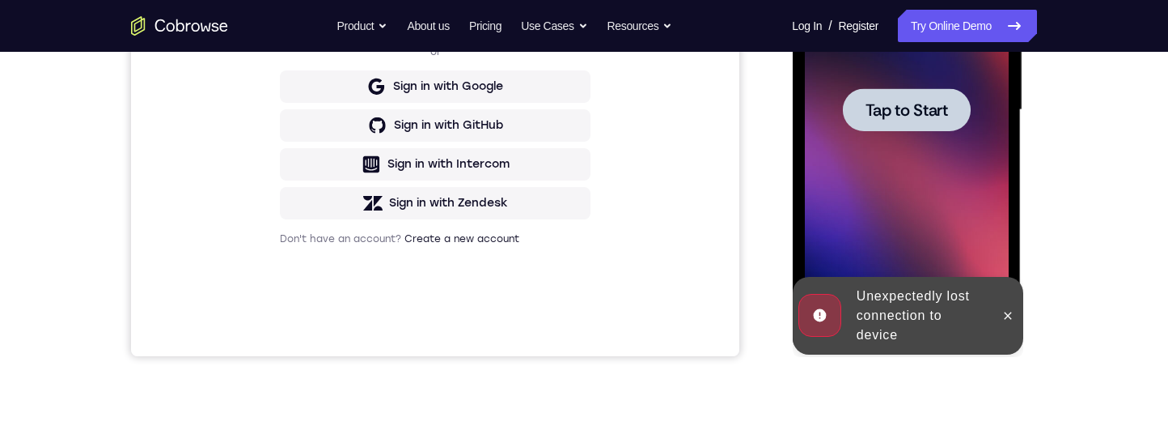
scroll to position [495, 0]
